Goal: Task Accomplishment & Management: Complete application form

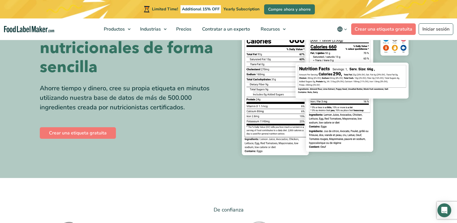
scroll to position [29, 0]
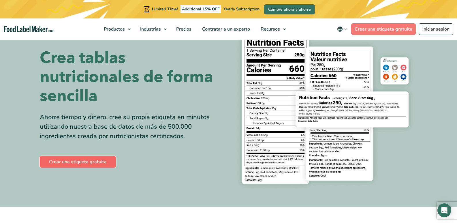
click at [67, 159] on link "Crear una etiqueta gratuita" at bounding box center [78, 162] width 76 height 12
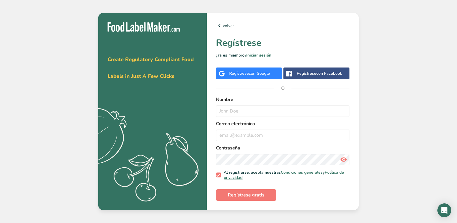
click at [261, 75] on span "con Google" at bounding box center [259, 73] width 21 height 5
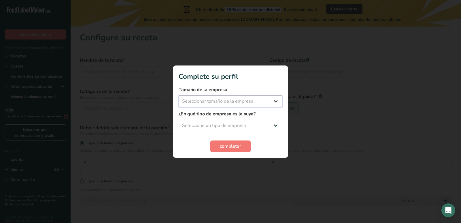
click at [274, 98] on select "Seleccionar tamaño de la empresa Menos de 10 empleados De 10 a 50 empleados De …" at bounding box center [231, 101] width 104 height 12
select select "2"
click at [179, 95] on select "Seleccionar tamaño de la empresa Menos de 10 empleados De 10 a 50 empleados De …" at bounding box center [231, 101] width 104 height 12
click at [259, 127] on select "Seleccione un tipo de empresa Fabricante de alimentos envasados Restaurante y c…" at bounding box center [231, 126] width 104 height 12
select select "1"
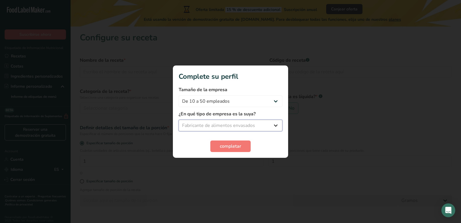
click at [179, 120] on select "Seleccione un tipo de empresa Fabricante de alimentos envasados Restaurante y c…" at bounding box center [231, 126] width 104 height 12
click at [229, 144] on span "completar" at bounding box center [230, 146] width 21 height 7
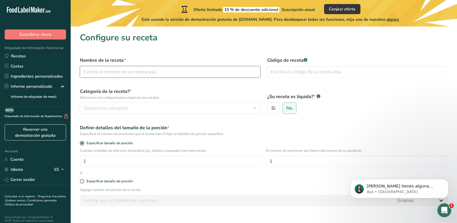
click at [182, 67] on input "text" at bounding box center [170, 72] width 181 height 12
click at [30, 76] on link "Ingredientes personalizados" at bounding box center [35, 76] width 71 height 10
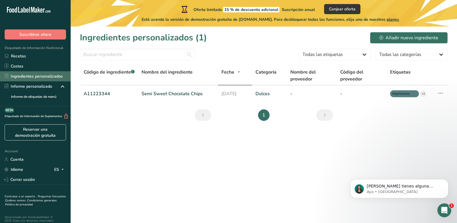
click at [27, 74] on link "Ingredientes personalizados" at bounding box center [35, 76] width 71 height 10
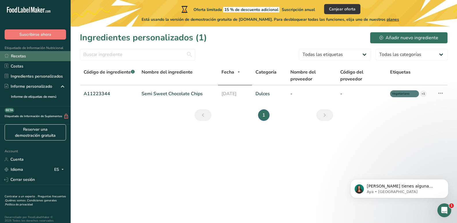
click at [32, 58] on link "Recetas" at bounding box center [35, 56] width 71 height 10
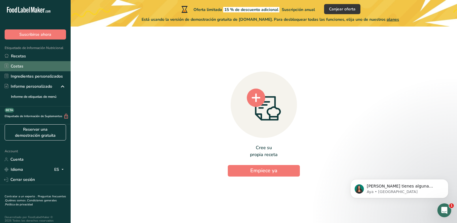
click at [19, 65] on link "Costas" at bounding box center [35, 66] width 71 height 10
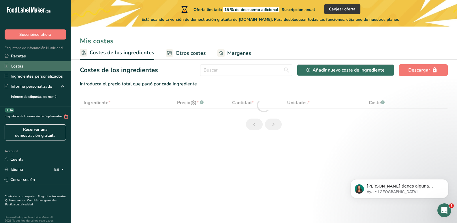
select select "1"
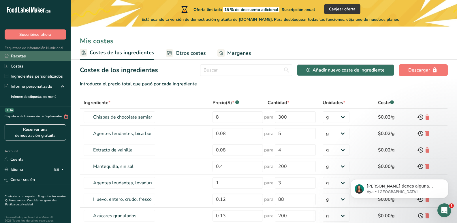
click at [36, 58] on link "Recetas" at bounding box center [35, 56] width 71 height 10
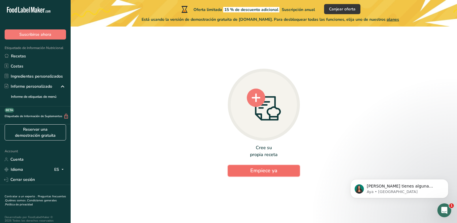
click at [252, 171] on span "Empiece ya" at bounding box center [263, 170] width 27 height 7
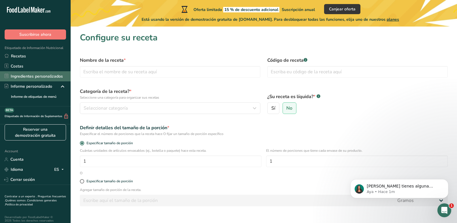
click at [18, 78] on link "Ingredientes personalizados" at bounding box center [35, 76] width 71 height 10
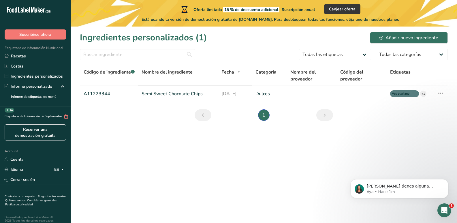
click at [169, 72] on span "Nombre del ingrediente" at bounding box center [167, 72] width 51 height 7
click at [197, 72] on icon at bounding box center [197, 72] width 5 height 7
click at [367, 55] on select "Todas las etiquetas Fuente de antioxidantes Efecto prebiótico Fuente de omega 3…" at bounding box center [335, 55] width 72 height 12
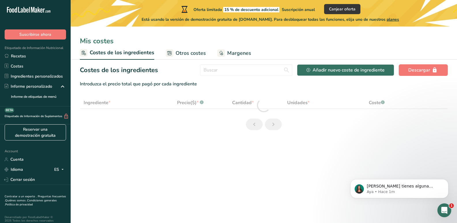
select select "1"
